Goal: Obtain resource: Obtain resource

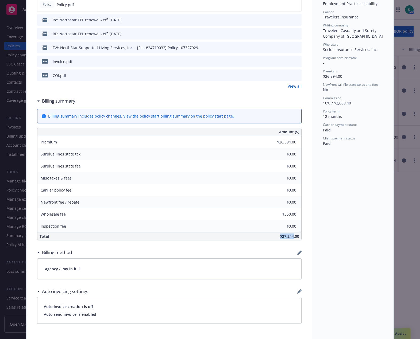
scroll to position [80, 0]
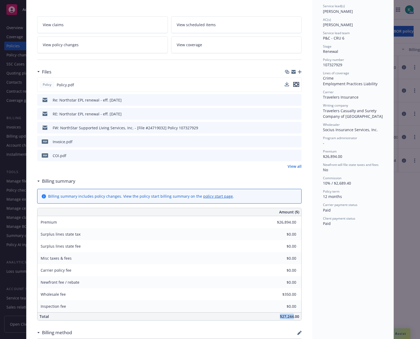
click at [294, 83] on icon "preview file" at bounding box center [296, 85] width 5 height 4
